Goal: Complete application form

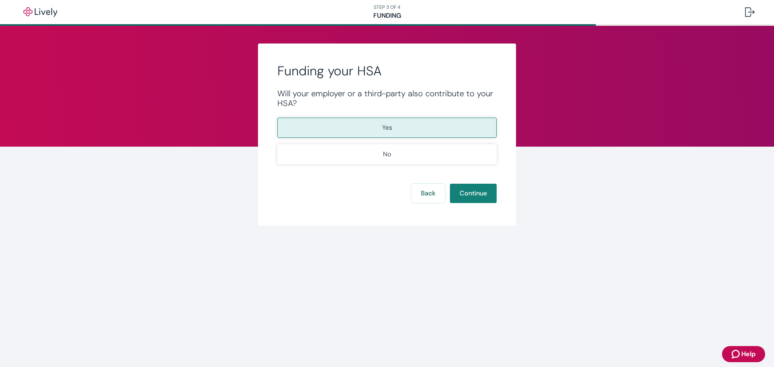
click at [345, 133] on button "Yes" at bounding box center [386, 128] width 219 height 20
click at [477, 199] on button "Continue" at bounding box center [473, 193] width 47 height 19
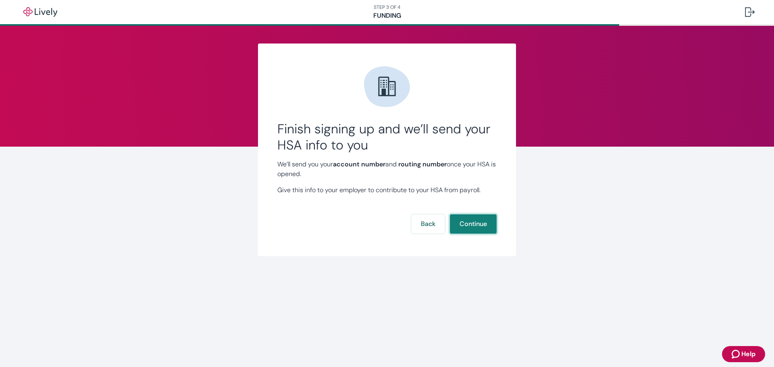
click at [468, 220] on button "Continue" at bounding box center [473, 223] width 47 height 19
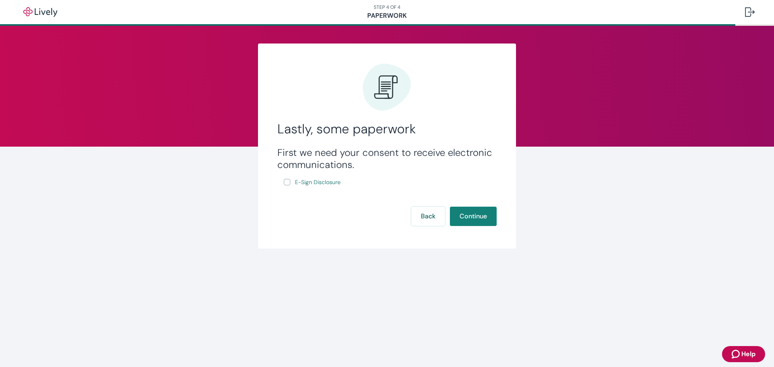
click at [288, 179] on input "E-Sign Disclosure" at bounding box center [287, 182] width 6 height 6
checkbox input "true"
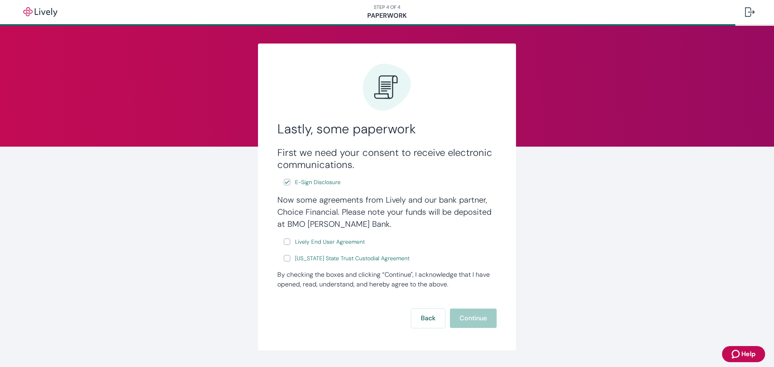
click at [284, 242] on input "Lively End User Agreement" at bounding box center [287, 242] width 6 height 6
checkbox input "true"
click at [284, 257] on input "[US_STATE] State Trust Custodial Agreement" at bounding box center [287, 258] width 6 height 6
checkbox input "true"
click at [465, 318] on button "Continue" at bounding box center [473, 318] width 47 height 19
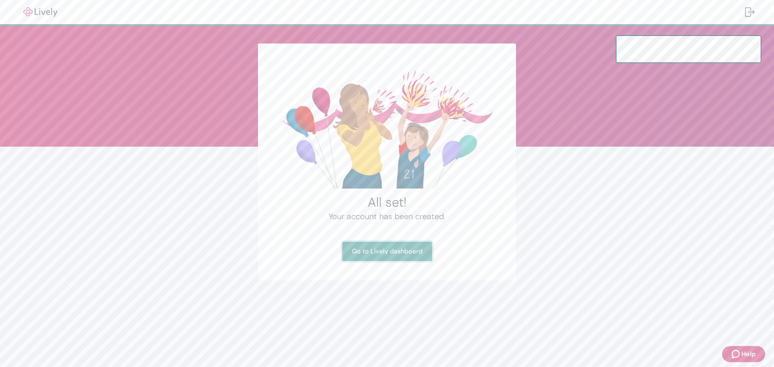
click at [386, 253] on link "Go to Lively dashboard" at bounding box center [387, 251] width 90 height 19
